Goal: Transaction & Acquisition: Book appointment/travel/reservation

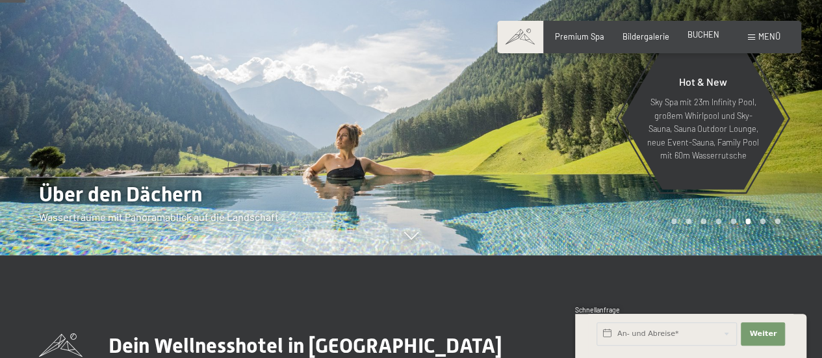
click at [695, 36] on span "BUCHEN" at bounding box center [703, 34] width 32 height 10
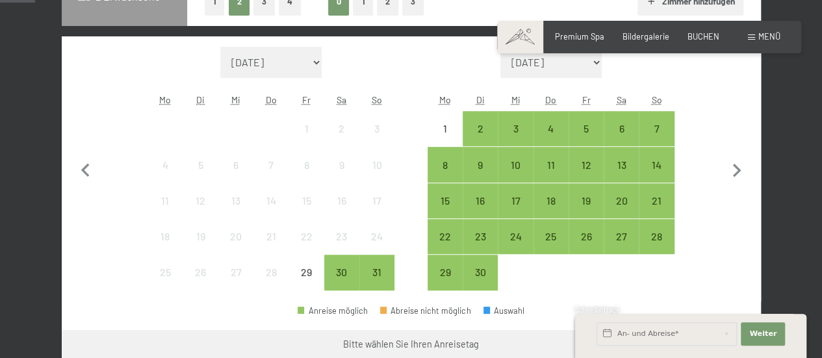
scroll to position [339, 0]
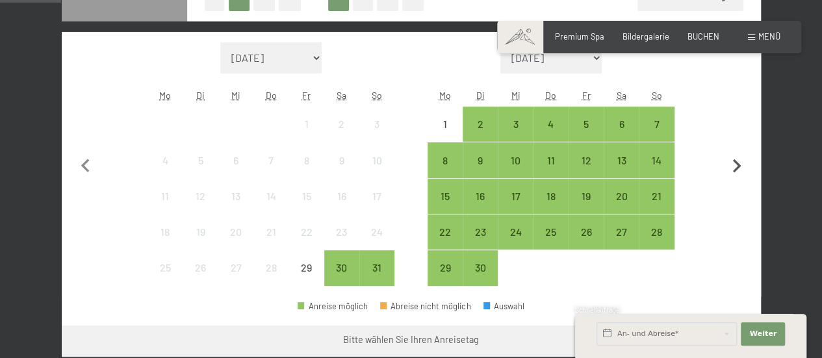
click at [723, 157] on icon "button" at bounding box center [736, 166] width 27 height 27
select select "2025-09-01"
select select "2025-10-01"
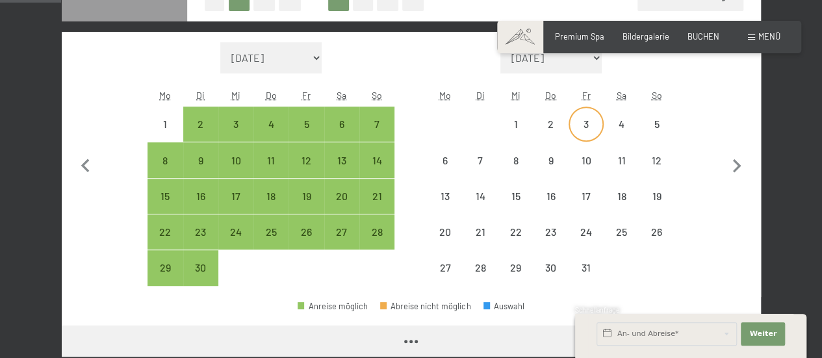
click at [593, 125] on div "3" at bounding box center [586, 135] width 32 height 32
select select "2025-09-01"
select select "2025-10-01"
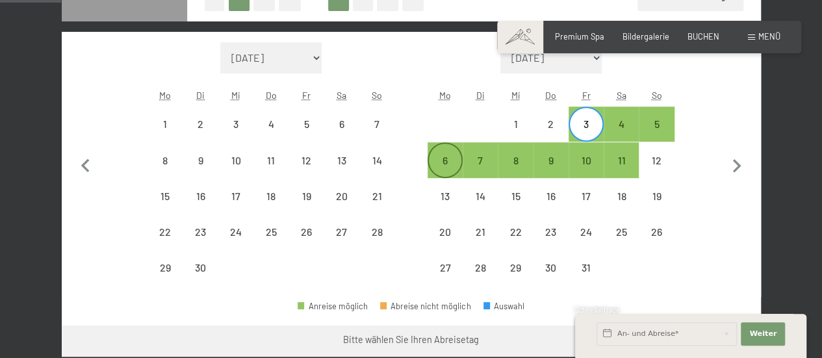
click at [435, 170] on div "6" at bounding box center [445, 171] width 32 height 32
select select "2025-09-01"
select select "2025-10-01"
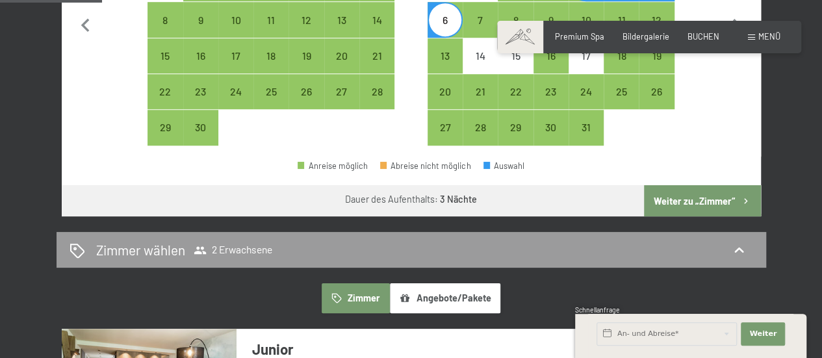
scroll to position [493, 0]
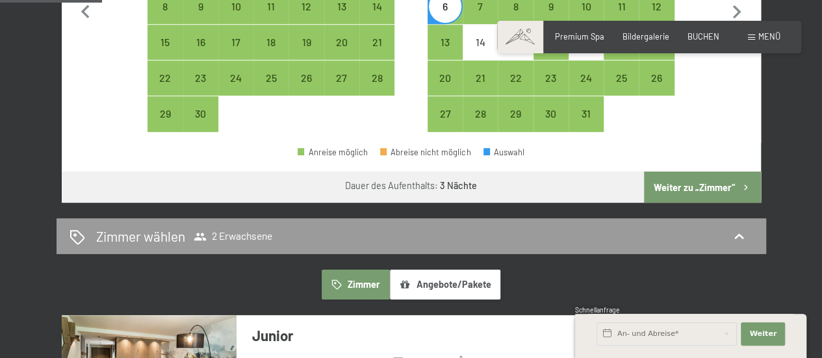
click at [677, 187] on button "Weiter zu „Zimmer“" at bounding box center [702, 187] width 116 height 31
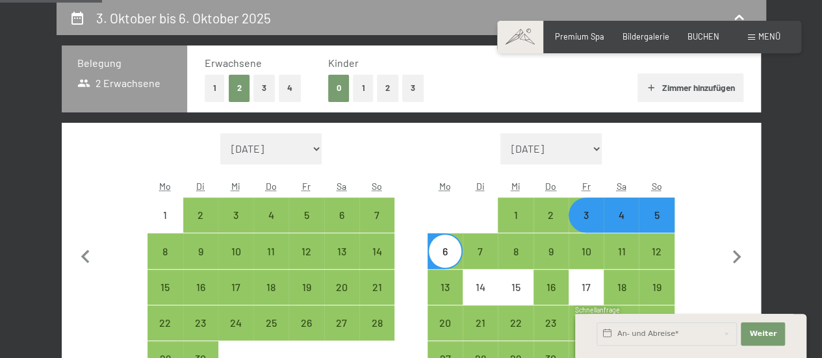
select select "2025-09-01"
select select "2025-10-01"
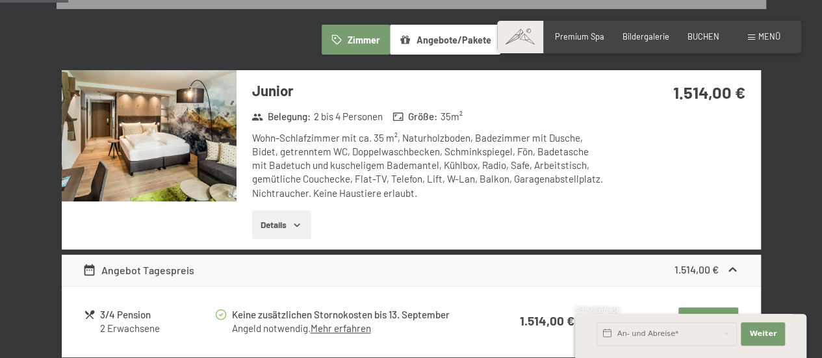
scroll to position [346, 0]
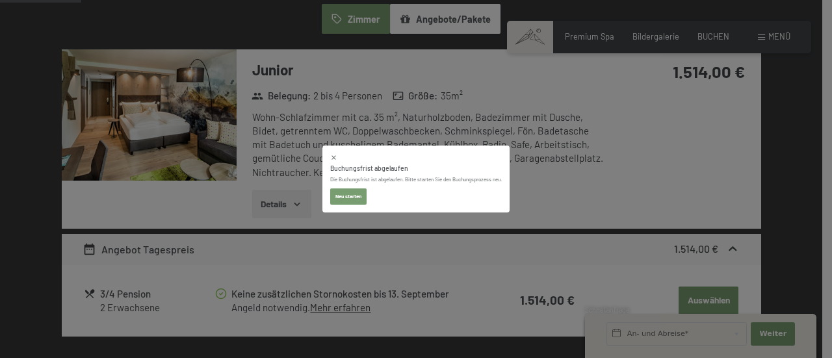
click at [330, 160] on icon at bounding box center [333, 157] width 7 height 7
select select "2025-09-01"
select select "2025-10-01"
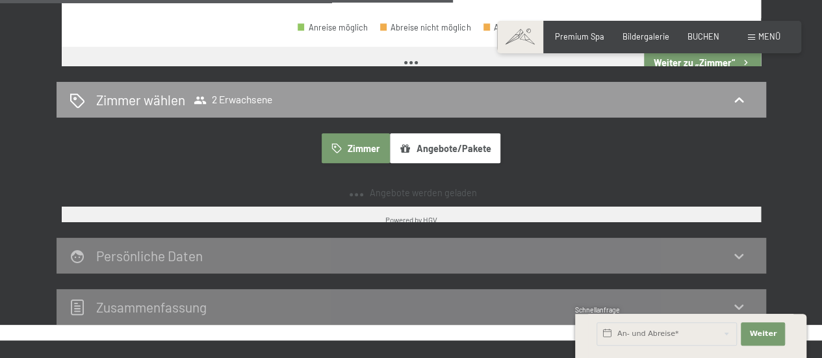
scroll to position [740, 0]
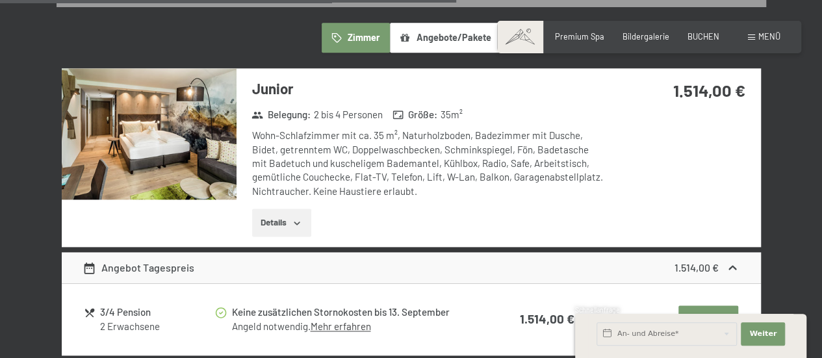
select select "2025-09-01"
select select "2025-10-01"
